Goal: Transaction & Acquisition: Obtain resource

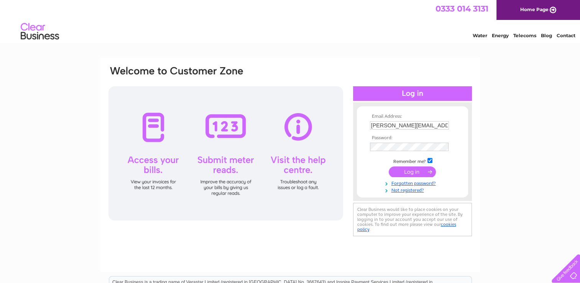
click at [417, 129] on input "maria@sprengthomson.com" at bounding box center [409, 125] width 79 height 8
type input "info@inch-architecture.co.uk"
click at [414, 170] on input "submit" at bounding box center [412, 171] width 47 height 11
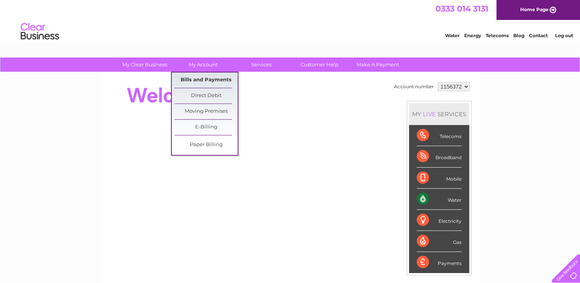
click at [199, 80] on link "Bills and Payments" at bounding box center [206, 80] width 63 height 15
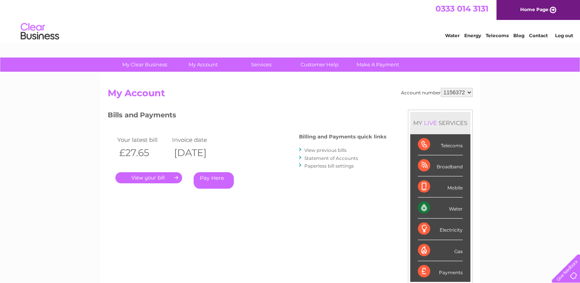
click at [147, 178] on link "." at bounding box center [148, 177] width 67 height 11
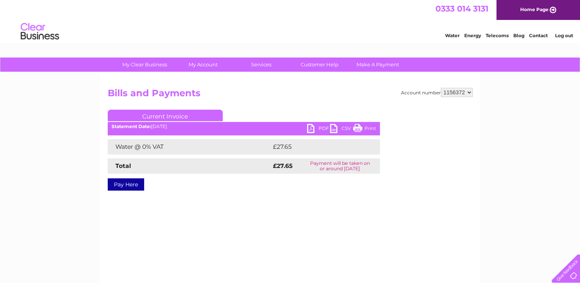
click at [325, 127] on link "PDF" at bounding box center [318, 129] width 23 height 11
click at [566, 37] on link "Log out" at bounding box center [564, 36] width 18 height 6
